Goal: Task Accomplishment & Management: Use online tool/utility

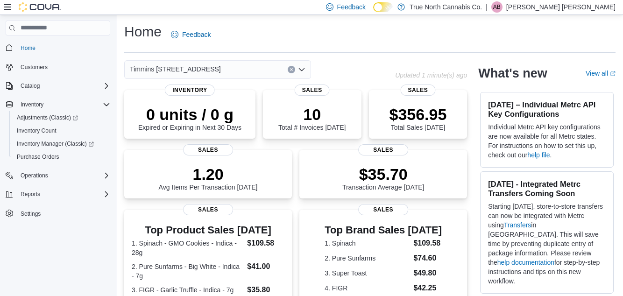
click at [386, 6] on icon at bounding box center [382, 7] width 5 height 5
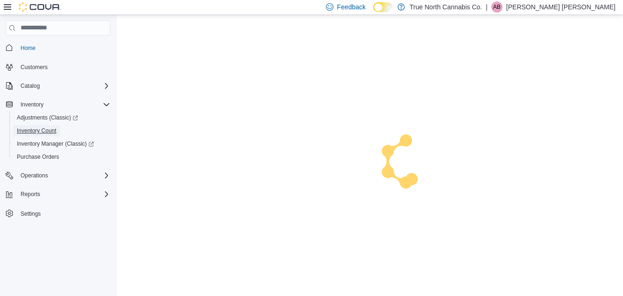
click at [34, 129] on span "Inventory Count" at bounding box center [37, 130] width 40 height 7
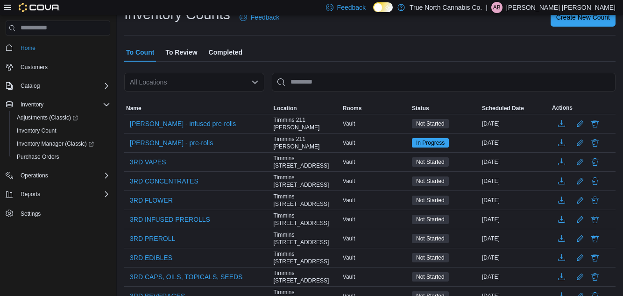
scroll to position [35, 0]
click at [143, 177] on span "3RD CONCENTRATES" at bounding box center [164, 180] width 69 height 9
click at [165, 181] on span "3RD CONCENTRATES" at bounding box center [164, 180] width 69 height 9
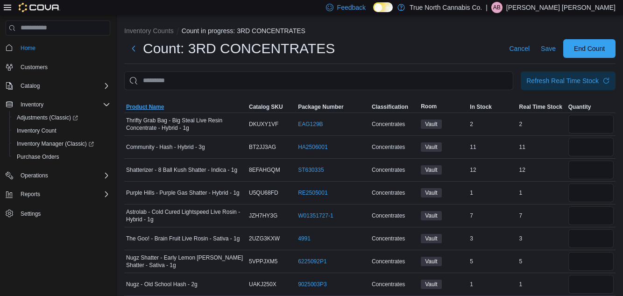
click at [148, 105] on span "Product Name" at bounding box center [185, 106] width 123 height 11
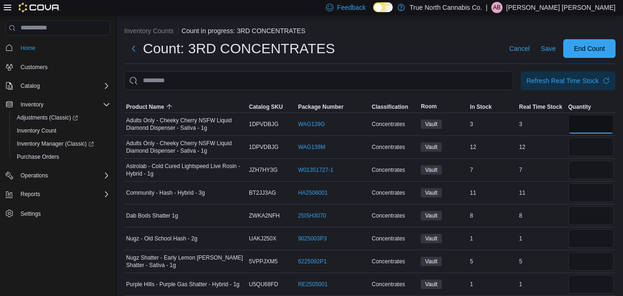
click at [592, 127] on input "number" at bounding box center [590, 124] width 45 height 19
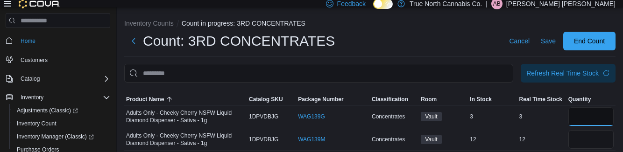
type input "*"
type input "**"
type input "*"
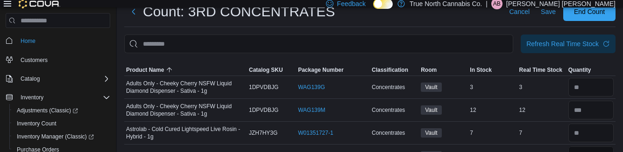
scroll to position [89, 0]
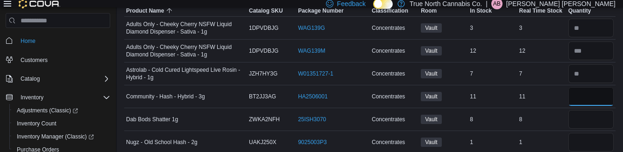
type input "**"
type input "*"
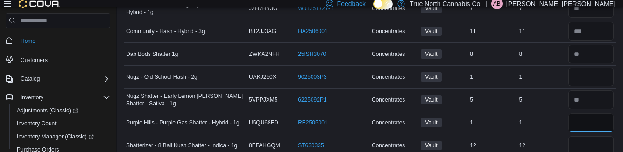
scroll to position [169, 0]
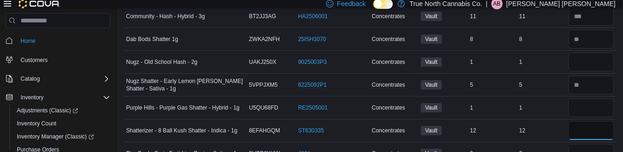
type input "**"
type input "*"
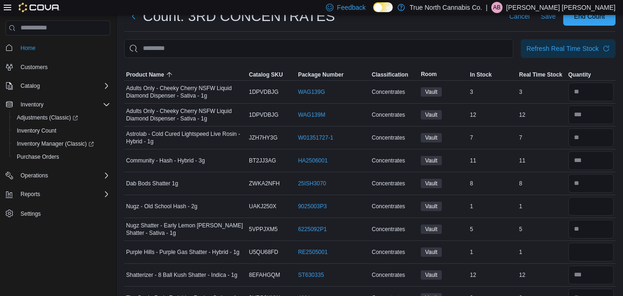
type input "*"
click at [592, 205] on input "number" at bounding box center [590, 206] width 45 height 19
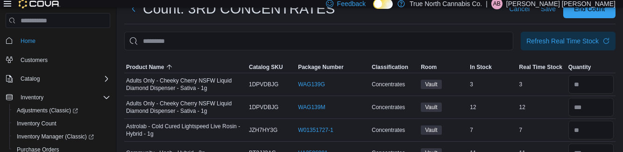
scroll to position [134, 0]
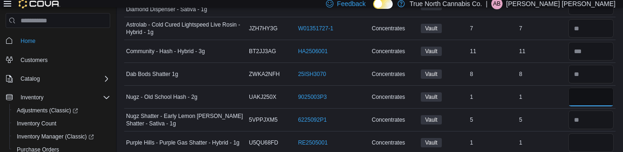
type input "*"
click at [590, 140] on input "number" at bounding box center [590, 143] width 45 height 19
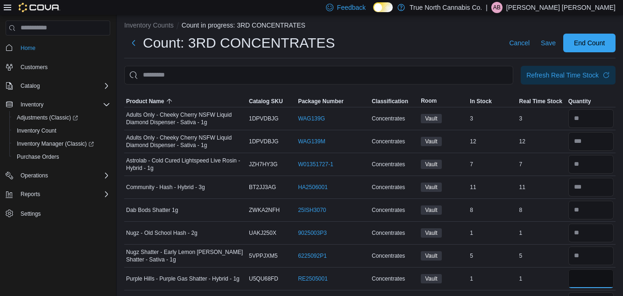
scroll to position [0, 0]
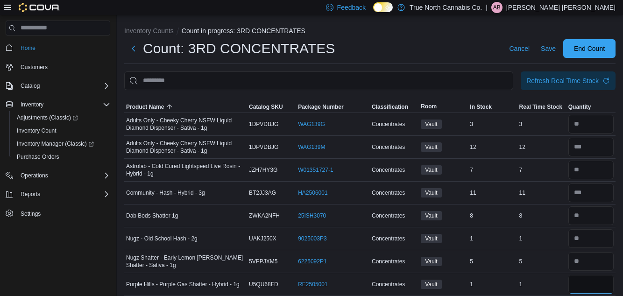
type input "*"
click at [605, 53] on span "End Count" at bounding box center [589, 48] width 41 height 19
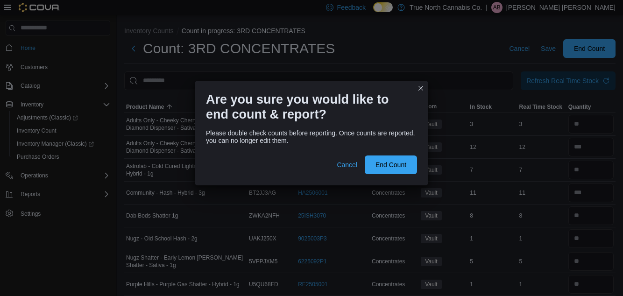
click at [383, 178] on div "Please double check counts before reporting. Once counts are reported, you can …" at bounding box center [311, 156] width 233 height 60
click at [398, 167] on span "End Count" at bounding box center [390, 164] width 31 height 9
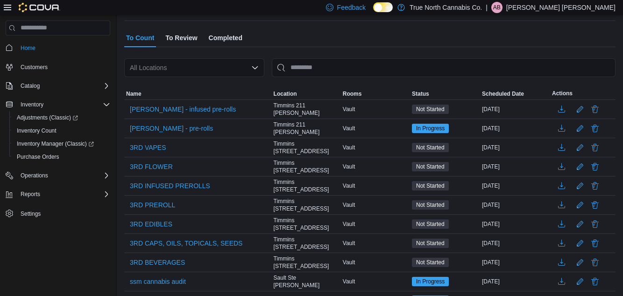
scroll to position [49, 0]
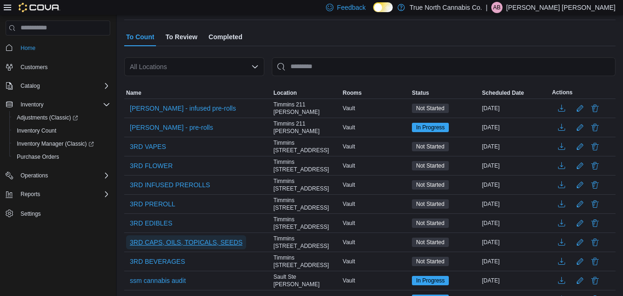
click at [206, 235] on span "3RD CAPS, OILS, TOPICALS, SEEDS" at bounding box center [186, 242] width 113 height 14
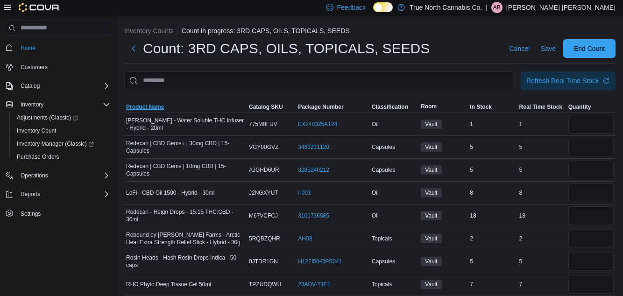
click at [136, 113] on span "Product Name" at bounding box center [185, 106] width 123 height 11
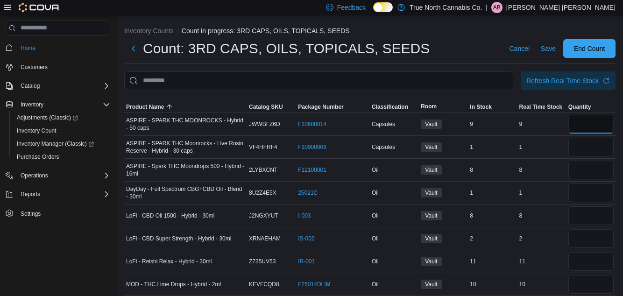
click at [589, 128] on input "number" at bounding box center [590, 124] width 45 height 19
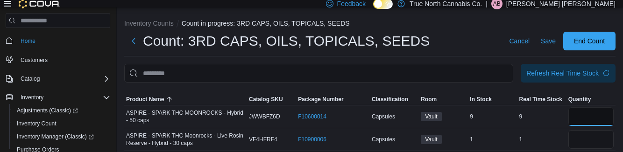
type input "*"
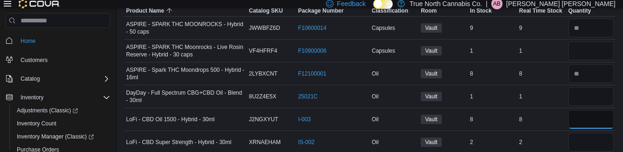
type input "*"
type input "**"
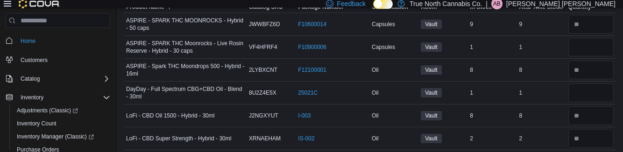
scroll to position [179, 0]
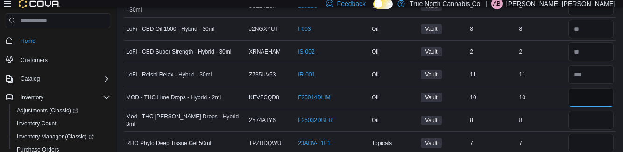
type input "**"
type input "*"
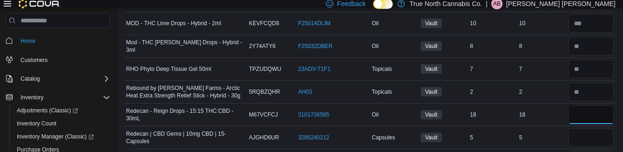
scroll to position [270, 0]
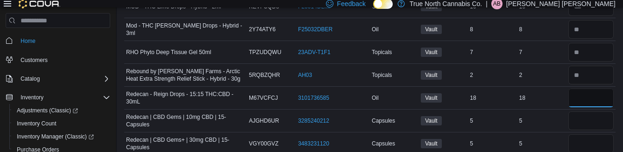
type input "*"
type input "**"
type input "*"
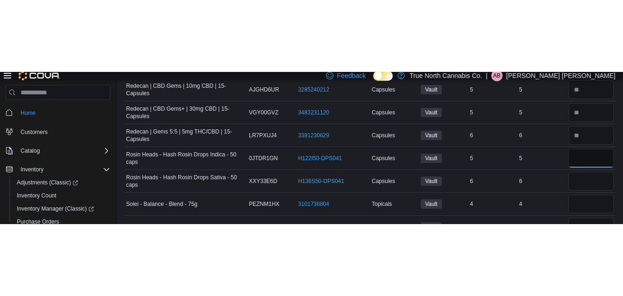
scroll to position [237, 0]
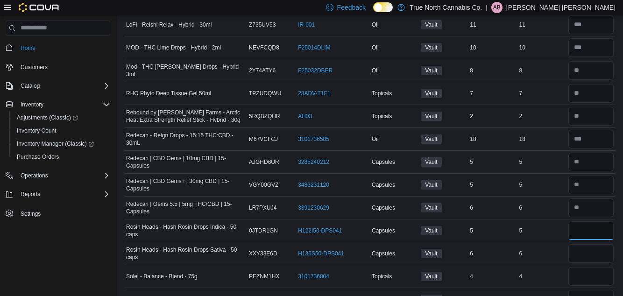
click at [589, 227] on input "number" at bounding box center [590, 230] width 45 height 19
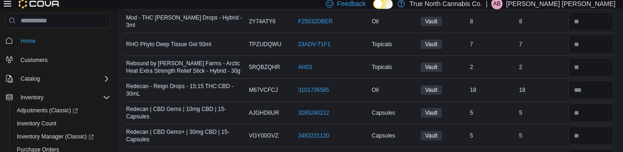
scroll to position [361, 0]
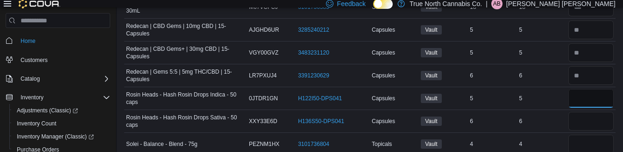
type input "*"
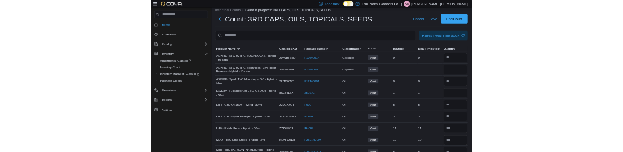
scroll to position [0, 0]
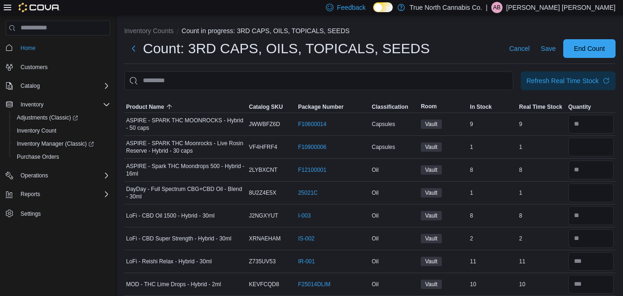
type input "*"
click at [585, 149] on input "number" at bounding box center [590, 147] width 45 height 19
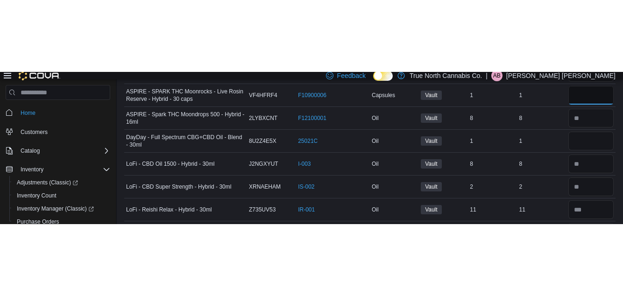
scroll to position [124, 0]
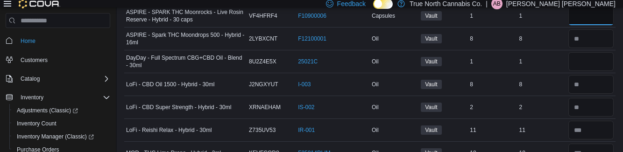
type input "*"
click at [593, 61] on input "number" at bounding box center [590, 61] width 45 height 19
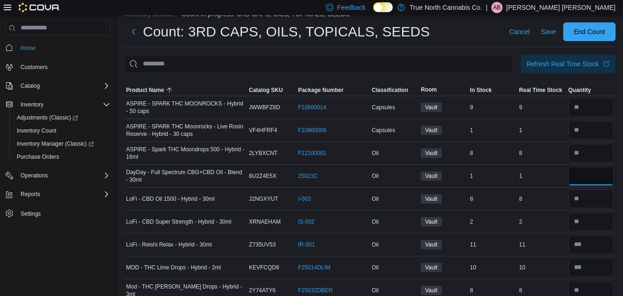
scroll to position [0, 0]
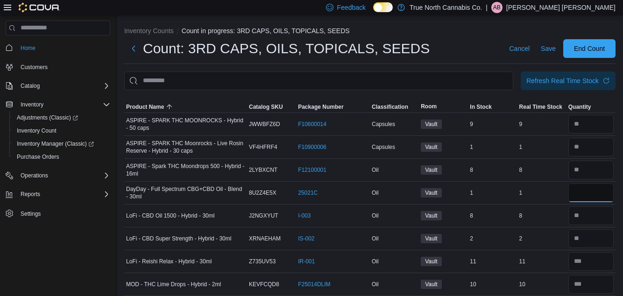
type input "*"
click at [594, 50] on span "End Count" at bounding box center [589, 48] width 31 height 9
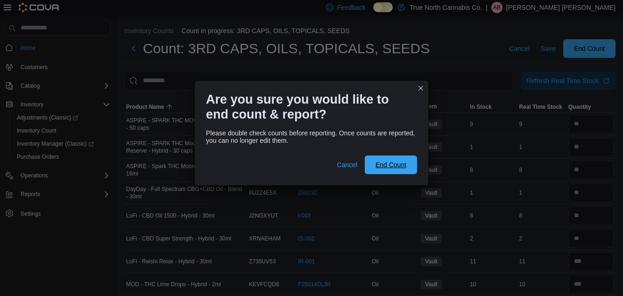
click at [401, 163] on span "End Count" at bounding box center [390, 164] width 31 height 9
